Goal: Contribute content: Add original content to the website for others to see

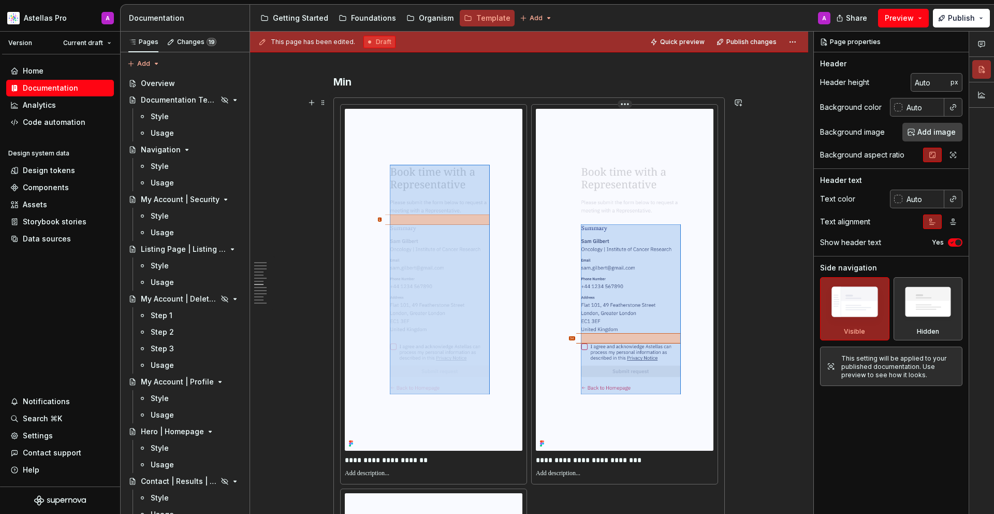
scroll to position [2933, 0]
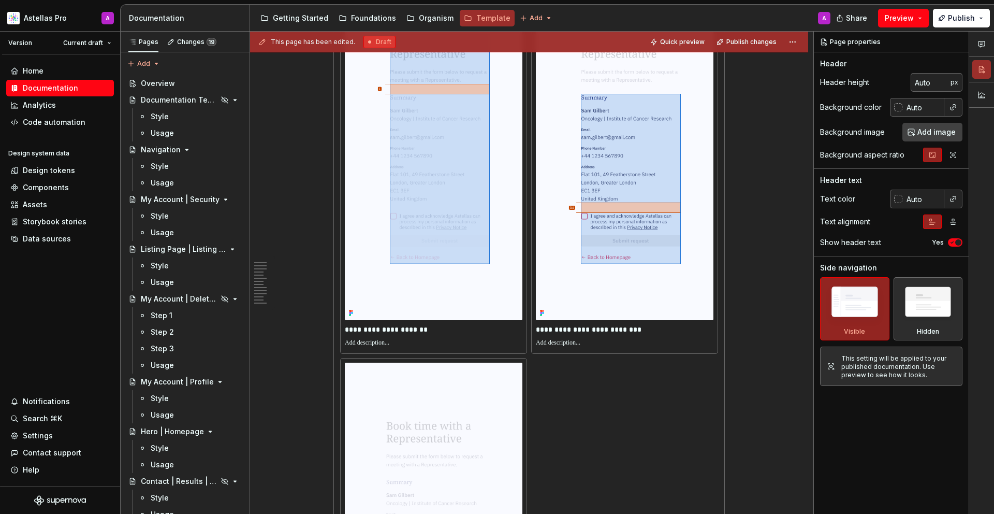
click at [605, 378] on div "**********" at bounding box center [529, 356] width 378 height 765
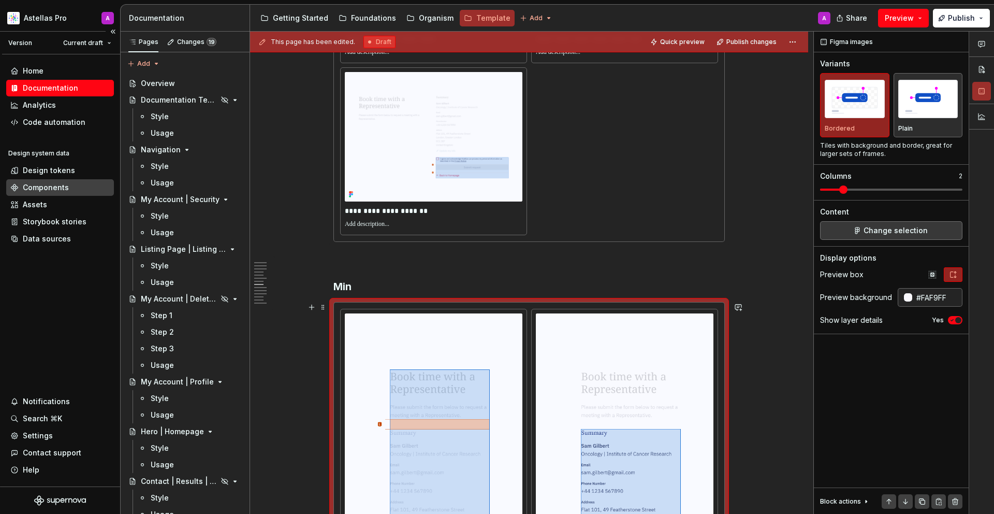
scroll to position [2792, 0]
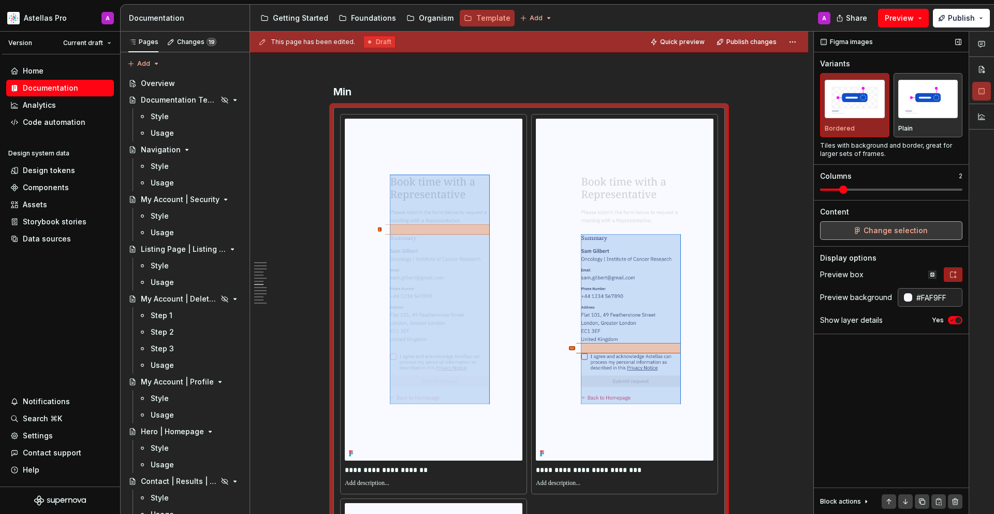
click at [921, 235] on span "Change selection" at bounding box center [895, 230] width 64 height 10
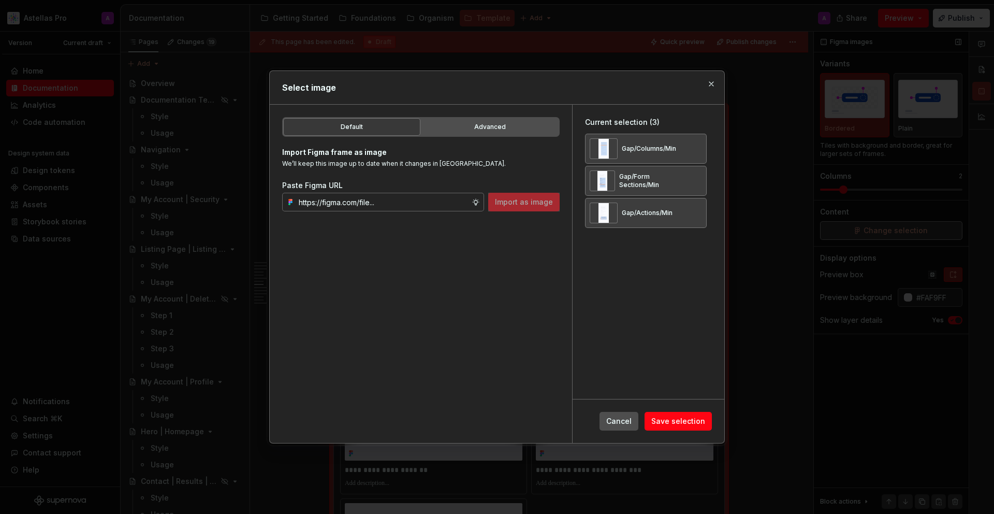
click at [693, 426] on span "Save selection" at bounding box center [678, 421] width 54 height 10
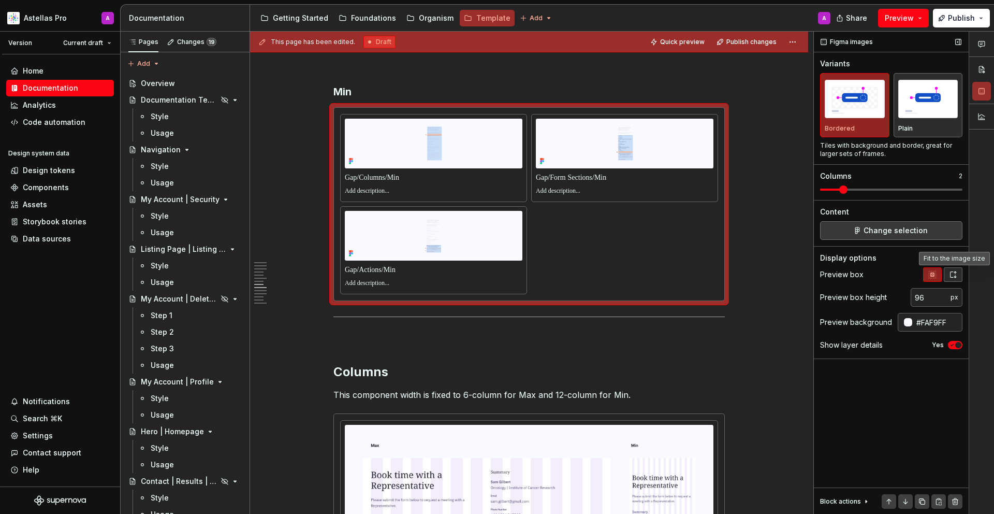
drag, startPoint x: 921, startPoint y: 235, endPoint x: 952, endPoint y: 275, distance: 51.0
click at [952, 275] on icon "button" at bounding box center [953, 274] width 8 height 8
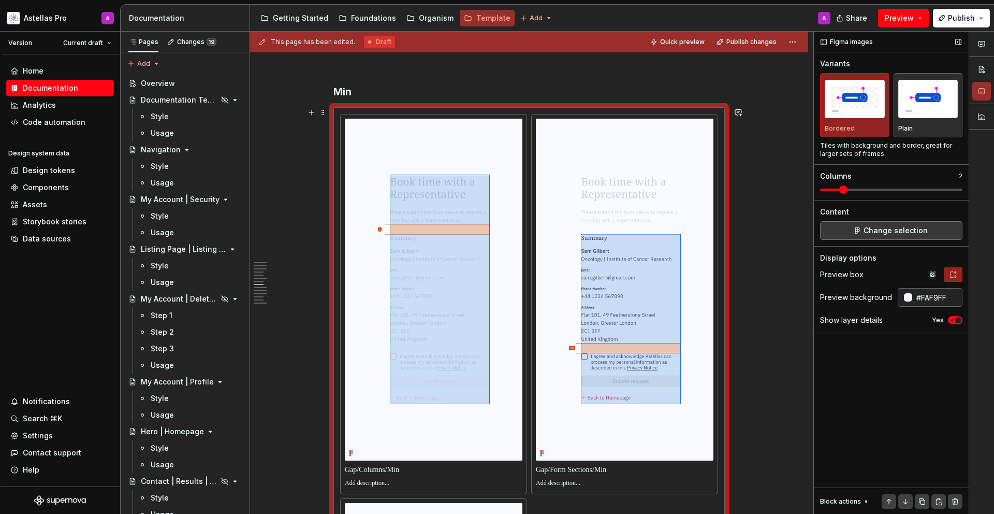
scroll to position [2963, 0]
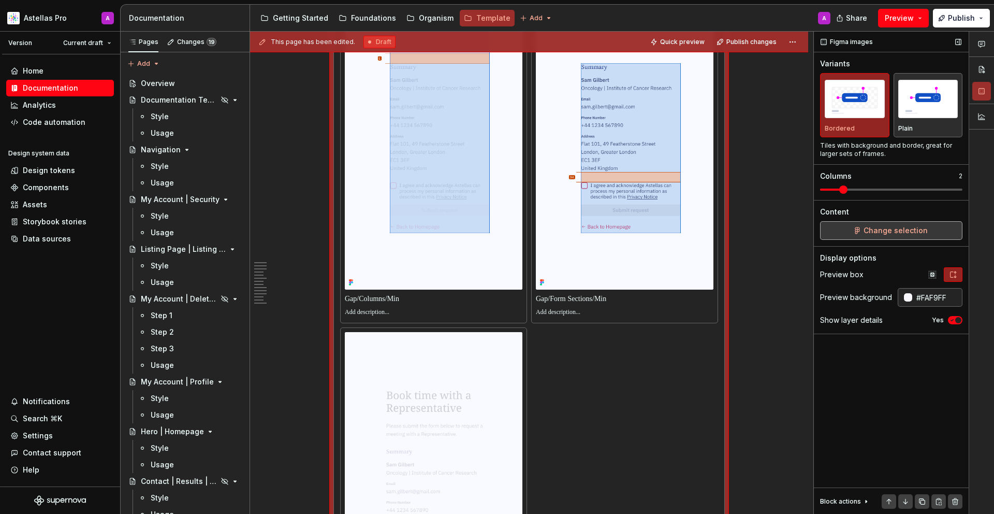
click at [873, 239] on button "Change selection" at bounding box center [891, 230] width 142 height 19
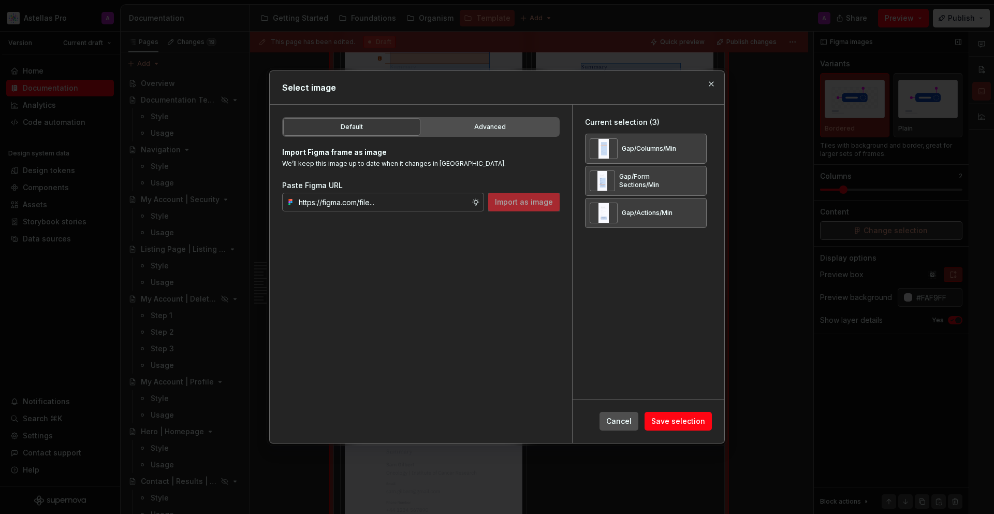
type textarea "*"
click at [707, 163] on div "Gap/Columns/Min" at bounding box center [646, 149] width 122 height 30
drag, startPoint x: 708, startPoint y: 163, endPoint x: 703, endPoint y: 149, distance: 14.7
click at [702, 149] on button "button" at bounding box center [694, 148] width 14 height 14
click at [702, 148] on button "button" at bounding box center [694, 148] width 14 height 14
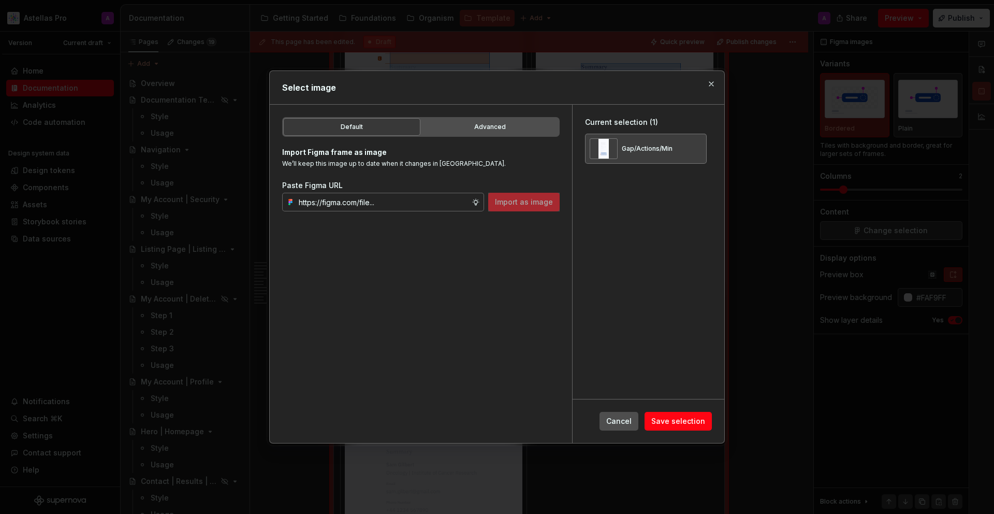
click at [702, 148] on button "button" at bounding box center [694, 148] width 14 height 14
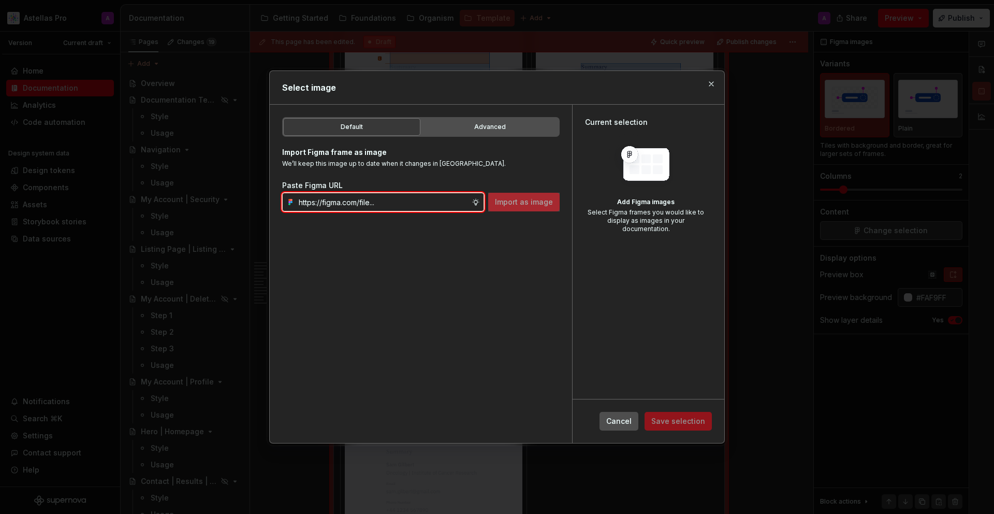
drag, startPoint x: 703, startPoint y: 149, endPoint x: 327, endPoint y: 198, distance: 379.6
click at [327, 198] on input "text" at bounding box center [383, 202] width 177 height 19
paste input "[URL][DOMAIN_NAME]"
type input "[URL][DOMAIN_NAME]"
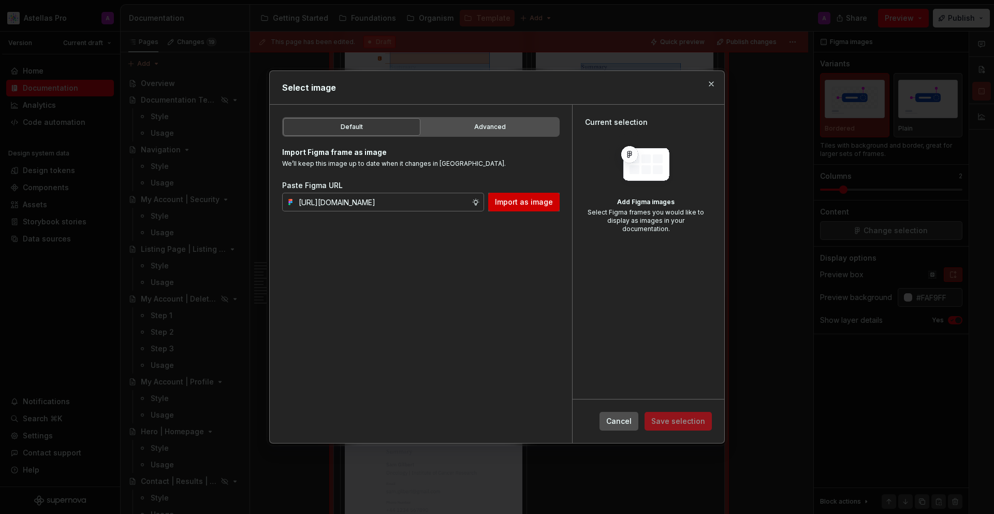
scroll to position [0, 0]
drag, startPoint x: 327, startPoint y: 198, endPoint x: 543, endPoint y: 198, distance: 216.4
click at [543, 198] on span "Import as image" at bounding box center [524, 202] width 58 height 10
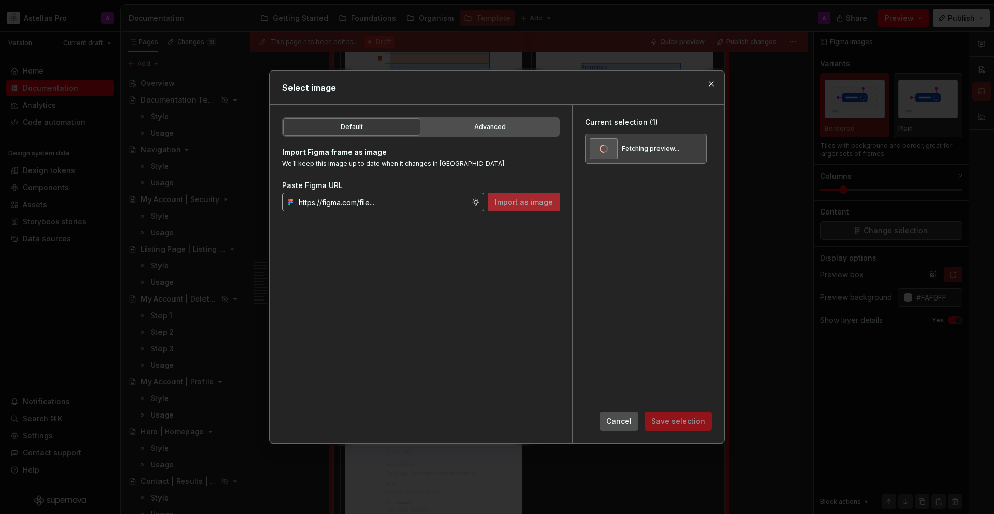
click at [393, 205] on input "text" at bounding box center [383, 202] width 177 height 19
paste input "[URL][DOMAIN_NAME]"
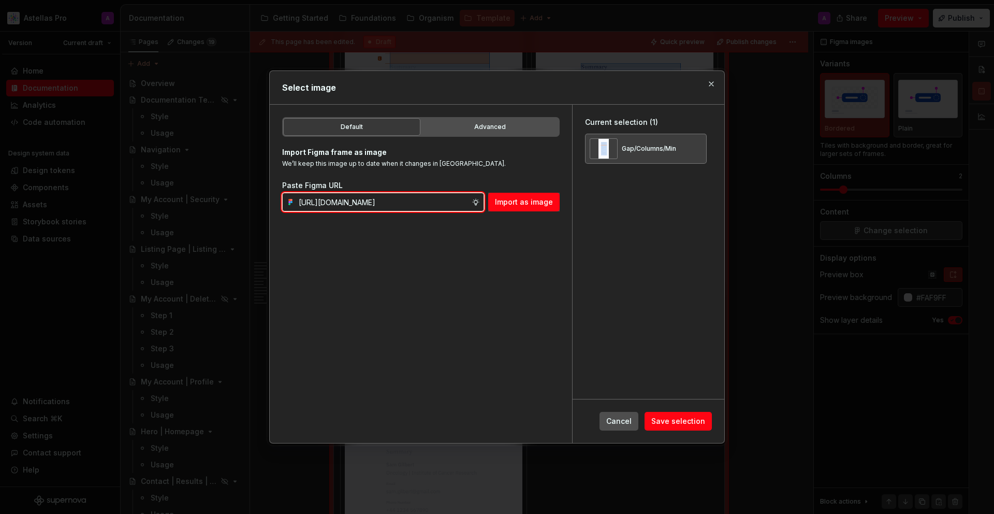
type input "[URL][DOMAIN_NAME]"
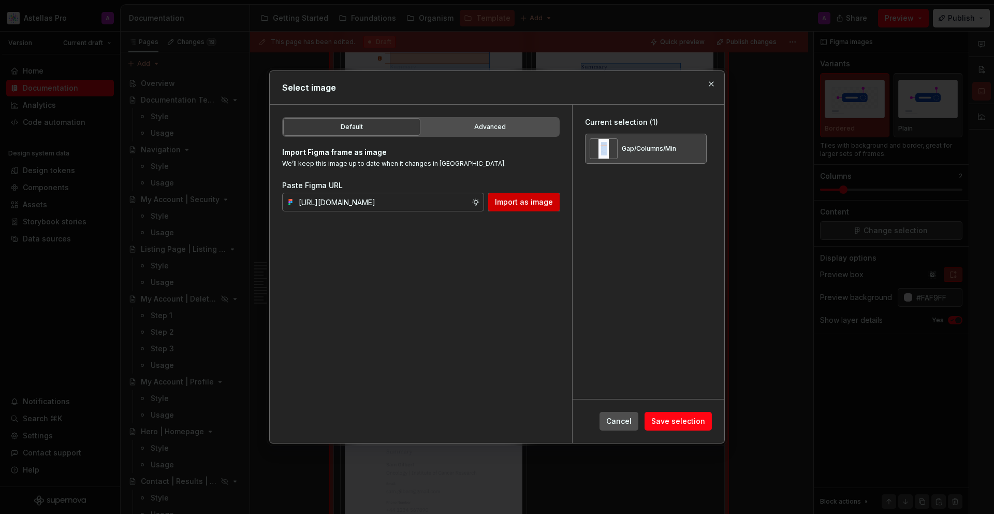
scroll to position [0, 0]
drag, startPoint x: 393, startPoint y: 205, endPoint x: 498, endPoint y: 208, distance: 105.1
click at [498, 208] on button "Import as image" at bounding box center [523, 202] width 71 height 19
click at [467, 241] on div "Default Advanced Import Figma frame as image We’ll keep this image up to date w…" at bounding box center [421, 274] width 302 height 338
click at [409, 203] on input "text" at bounding box center [383, 202] width 177 height 19
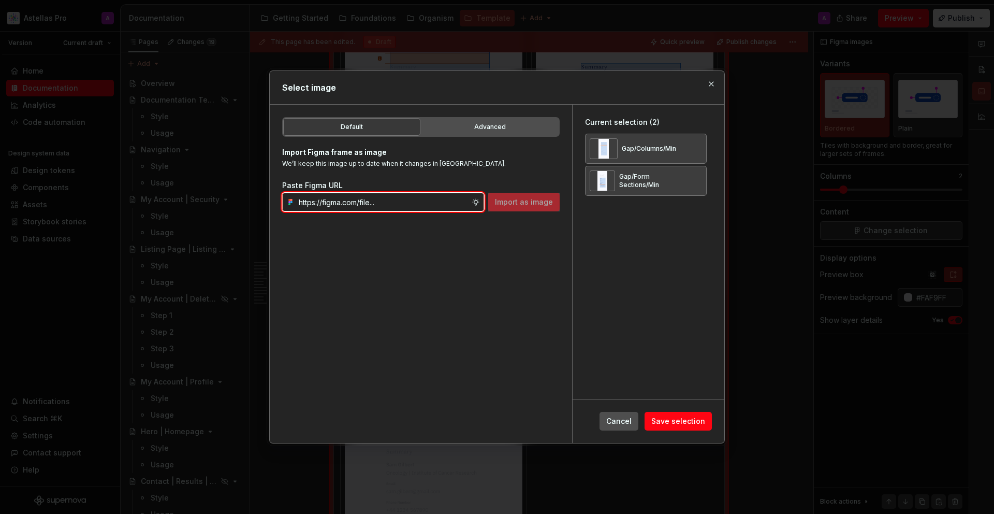
paste input "[URL][DOMAIN_NAME]"
type input "[URL][DOMAIN_NAME]"
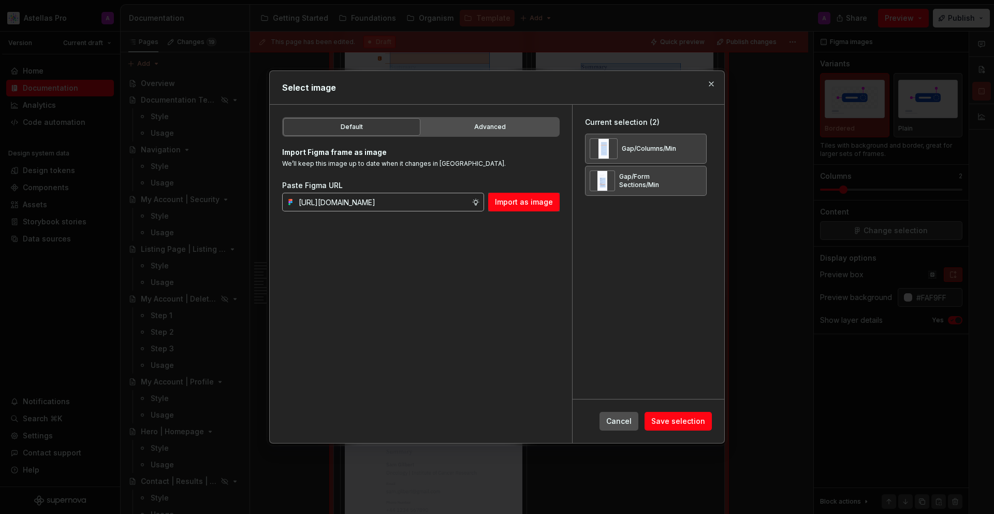
scroll to position [0, 0]
click at [511, 198] on span "Import as image" at bounding box center [524, 202] width 58 height 10
click at [655, 423] on span "Save selection" at bounding box center [678, 421] width 54 height 10
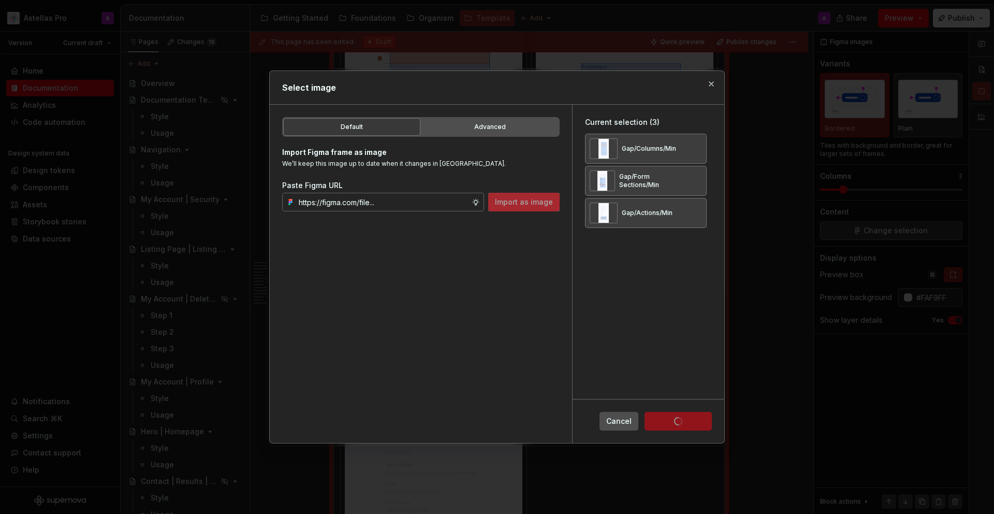
drag, startPoint x: 409, startPoint y: 203, endPoint x: 657, endPoint y: 422, distance: 331.6
click at [657, 422] on div "Cancel Save selection" at bounding box center [655, 421] width 112 height 19
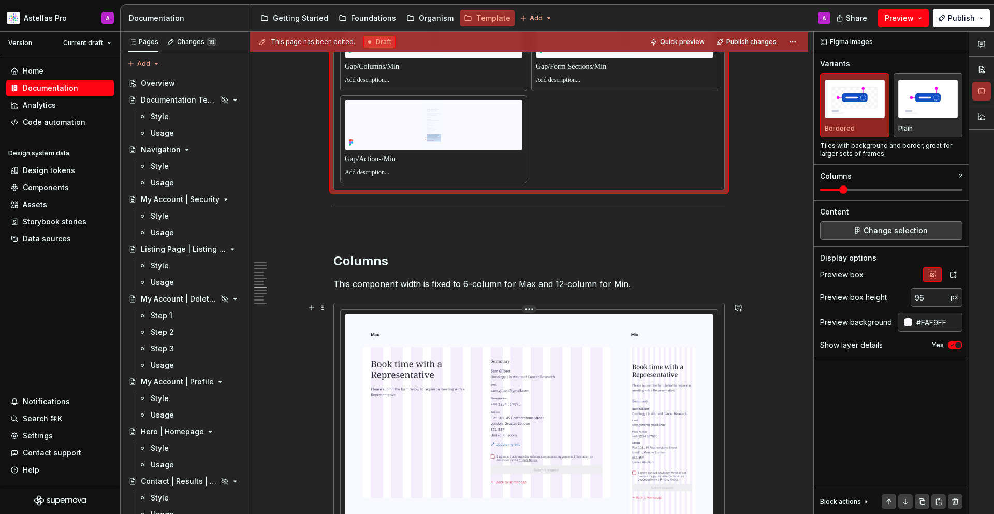
scroll to position [2709, 0]
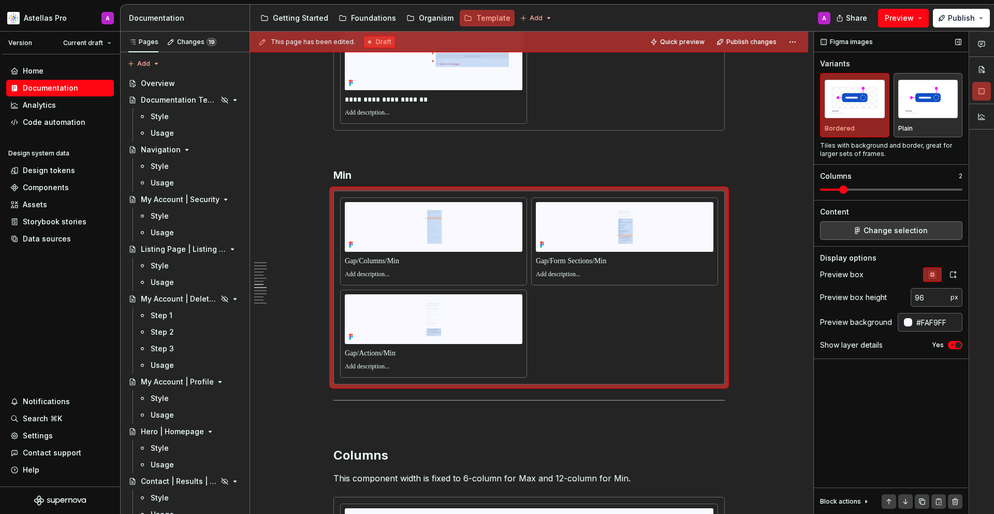
drag, startPoint x: 657, startPoint y: 422, endPoint x: 956, endPoint y: 265, distance: 337.4
click at [956, 265] on div "Display options Preview box Preview box height px Preview background #FAF9FF Sh…" at bounding box center [891, 306] width 142 height 106
drag, startPoint x: 956, startPoint y: 265, endPoint x: 956, endPoint y: 274, distance: 9.3
click at [956, 274] on icon "button" at bounding box center [953, 274] width 8 height 8
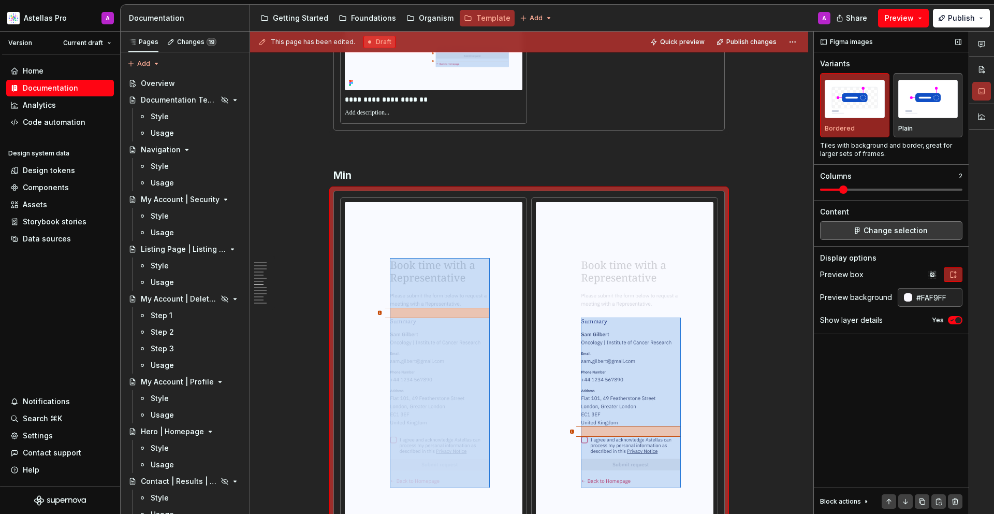
scroll to position [2958, 0]
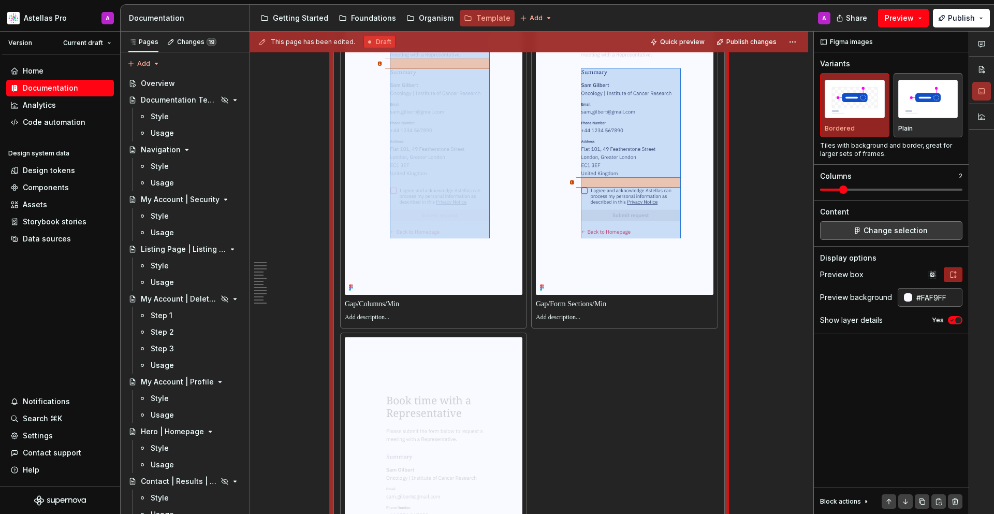
drag, startPoint x: 956, startPoint y: 274, endPoint x: 428, endPoint y: 305, distance: 529.0
click at [428, 305] on p at bounding box center [434, 304] width 178 height 10
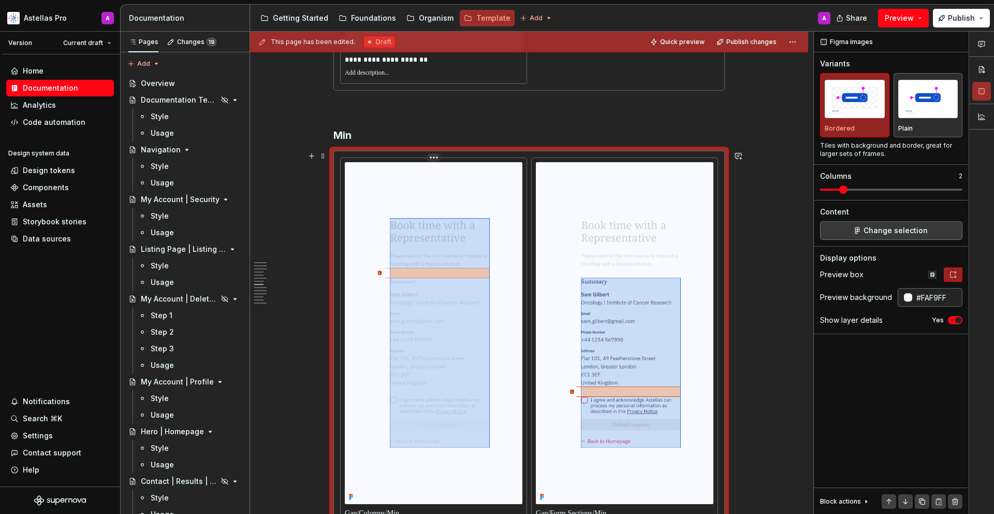
scroll to position [2864, 0]
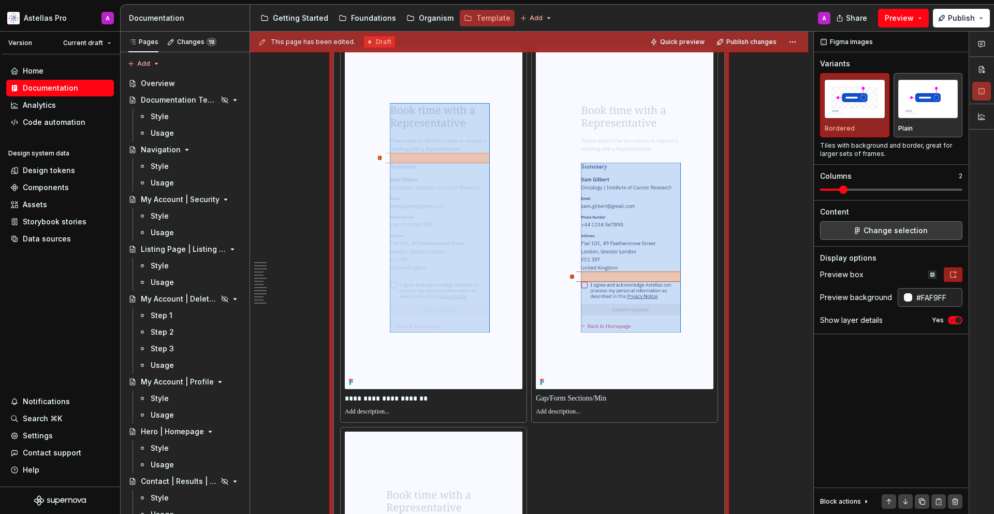
click at [606, 403] on p at bounding box center [625, 398] width 178 height 10
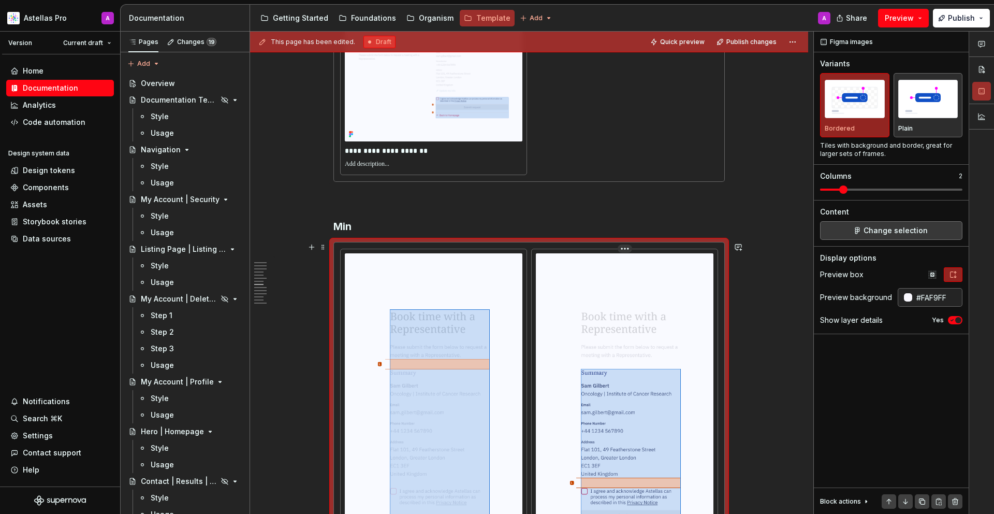
scroll to position [2476, 0]
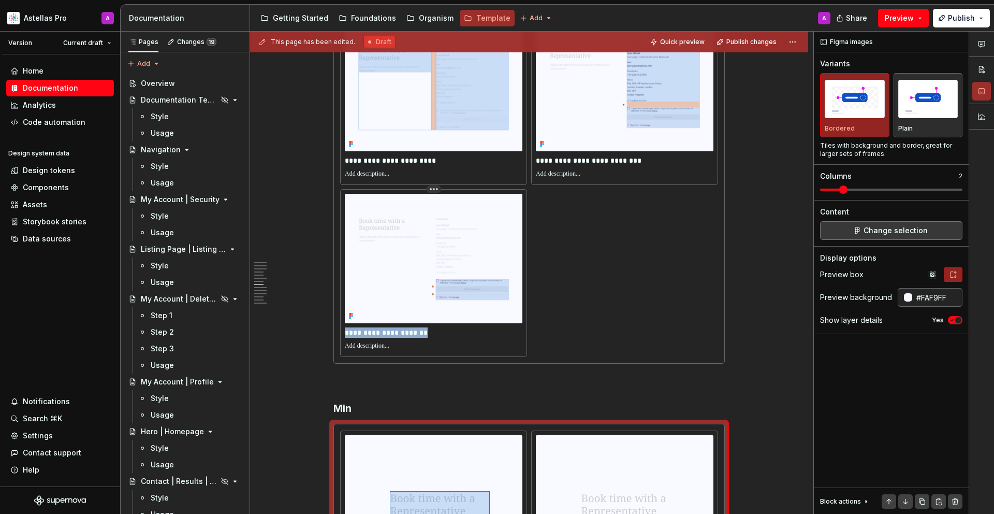
drag, startPoint x: 428, startPoint y: 305, endPoint x: 348, endPoint y: 331, distance: 83.7
click at [348, 331] on p "**********" at bounding box center [434, 332] width 178 height 10
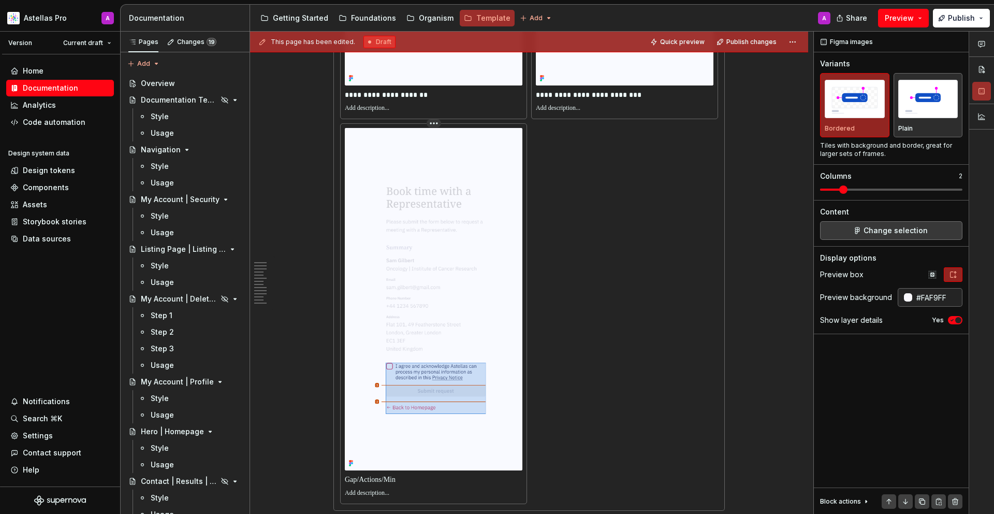
scroll to position [3161, 0]
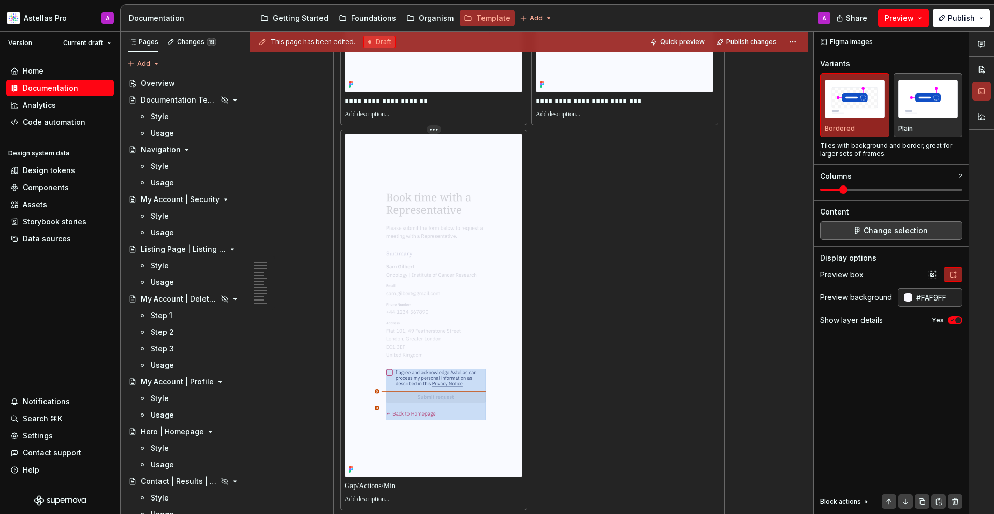
drag, startPoint x: 348, startPoint y: 331, endPoint x: 378, endPoint y: 485, distance: 156.7
click at [378, 485] on p at bounding box center [434, 485] width 178 height 10
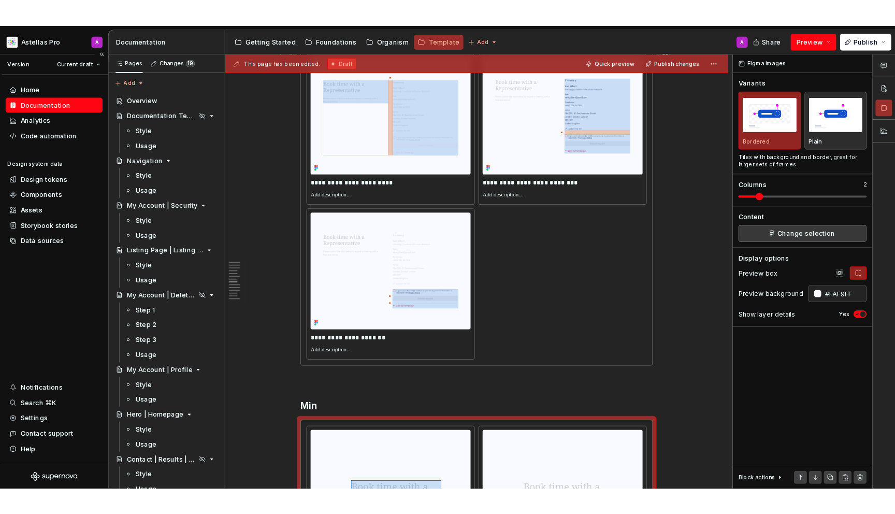
scroll to position [2402, 0]
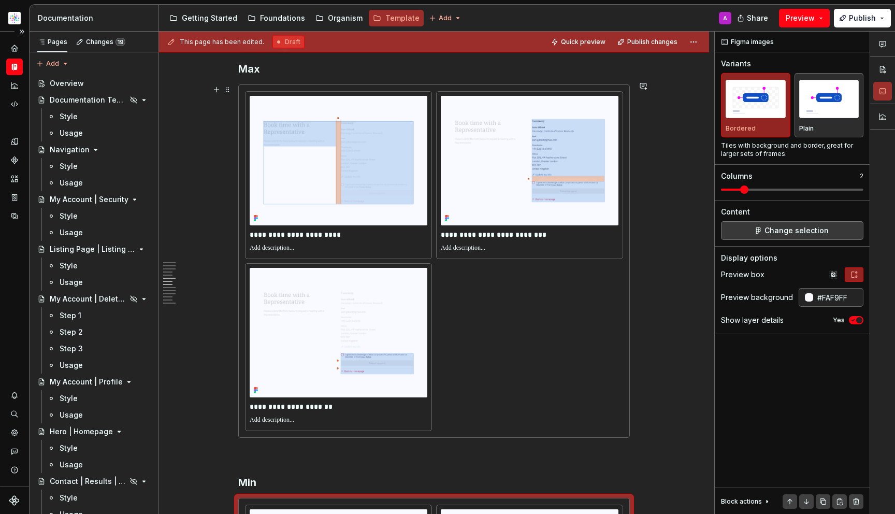
type textarea "*"
